Goal: Find specific page/section: Find specific page/section

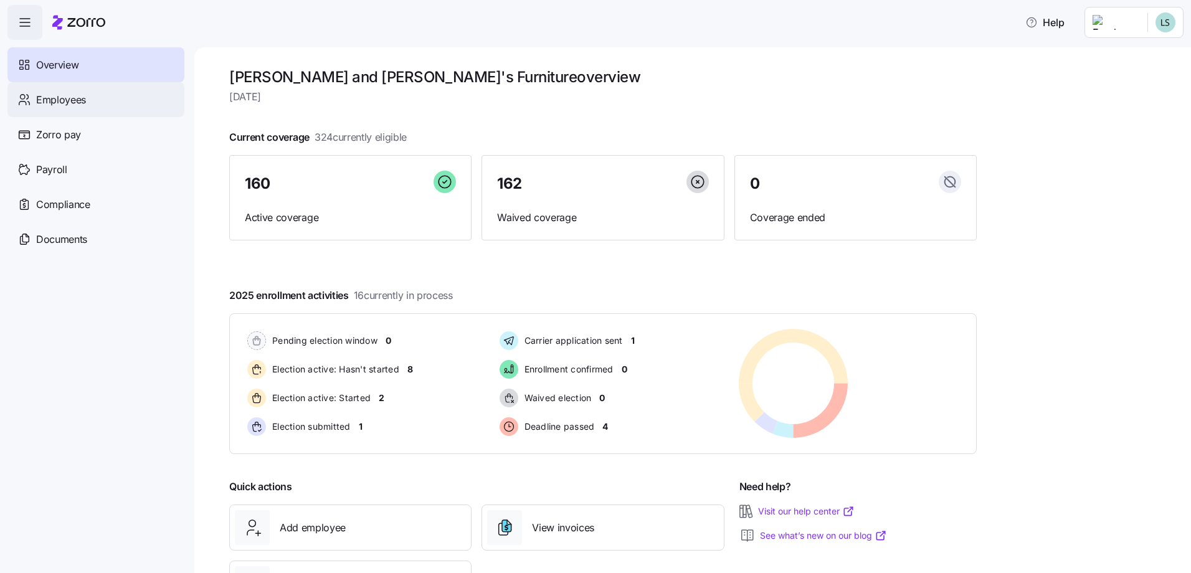
click at [64, 99] on span "Employees" at bounding box center [61, 100] width 50 height 16
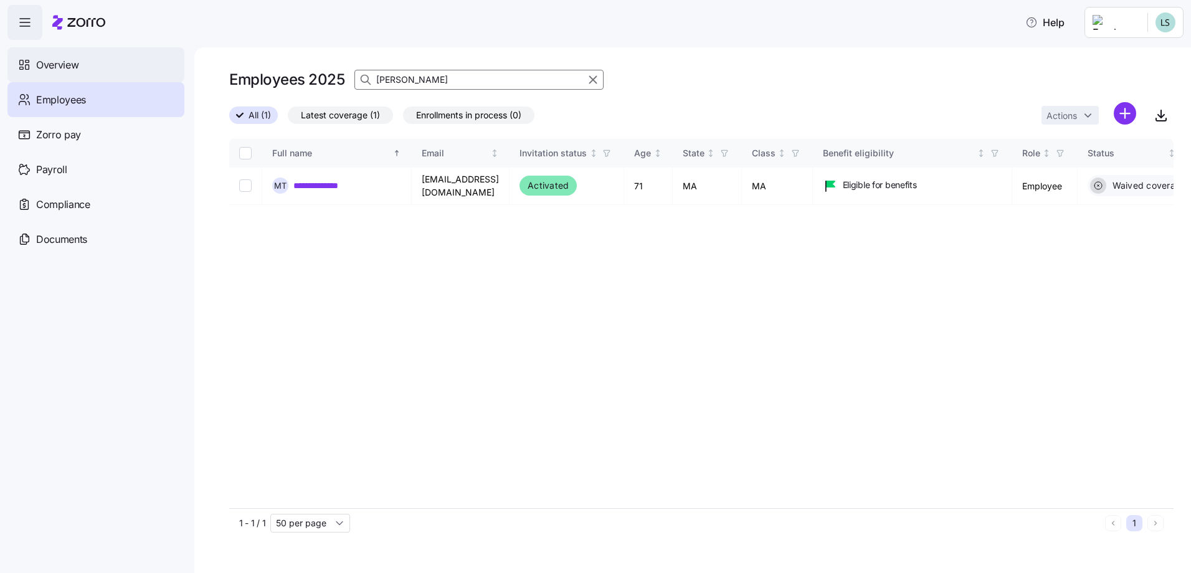
click at [57, 67] on span "Overview" at bounding box center [57, 65] width 42 height 16
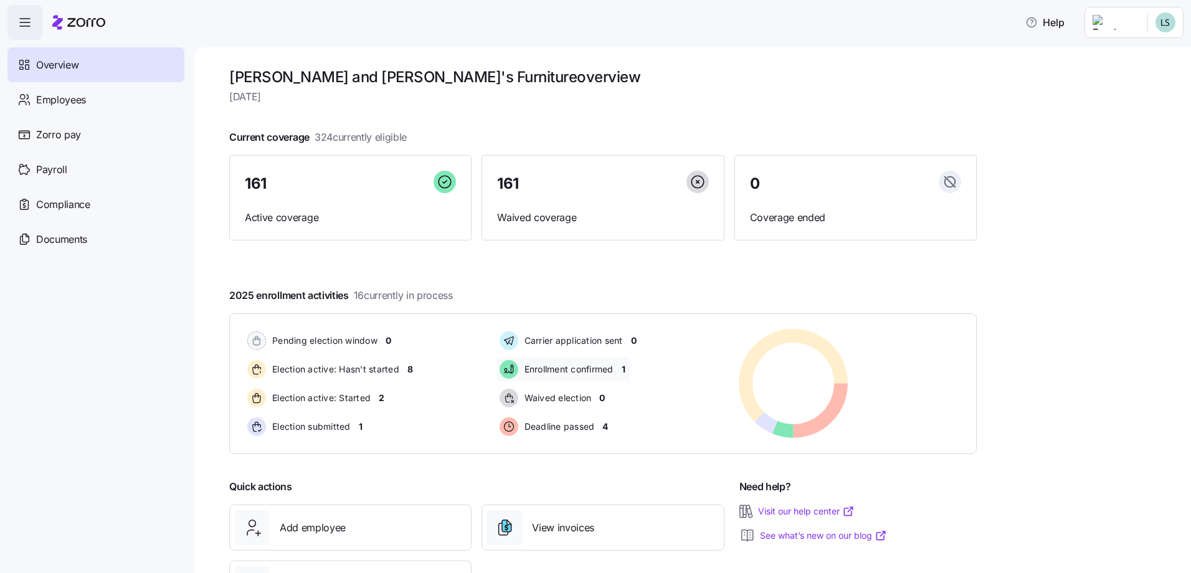
click at [629, 371] on div "Enrollment confirmed 1" at bounding box center [563, 370] width 133 height 24
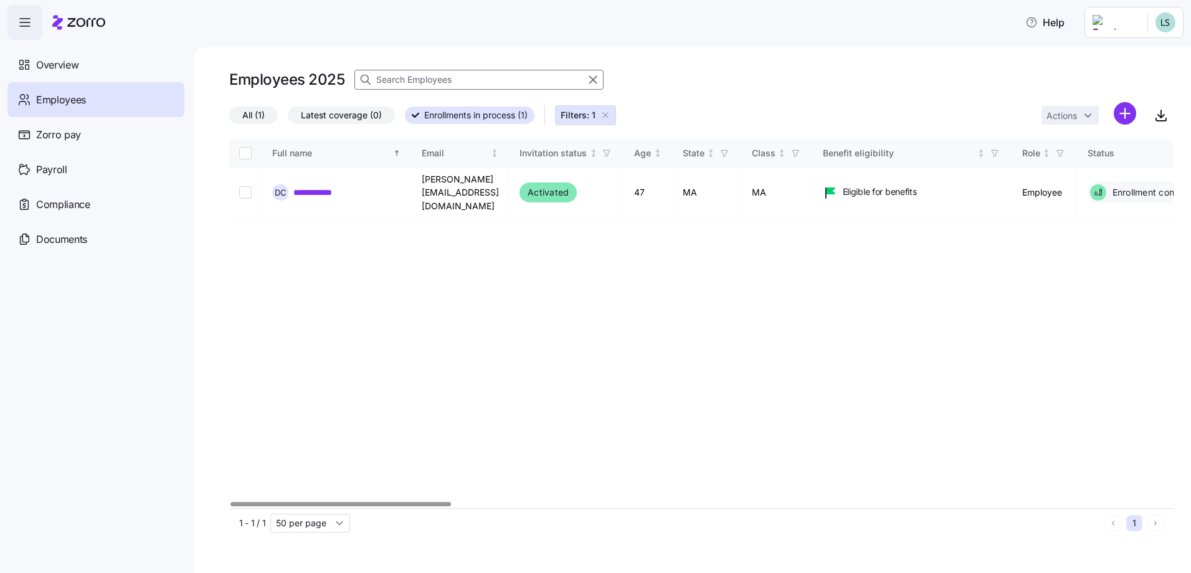
click at [230, 502] on div at bounding box center [340, 504] width 221 height 4
click at [73, 62] on span "Overview" at bounding box center [57, 65] width 42 height 16
